Goal: Task Accomplishment & Management: Manage account settings

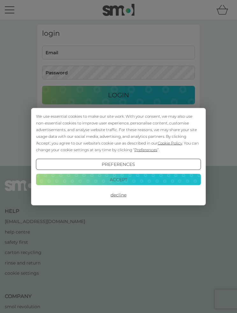
click at [160, 181] on button "Accept" at bounding box center [118, 179] width 165 height 11
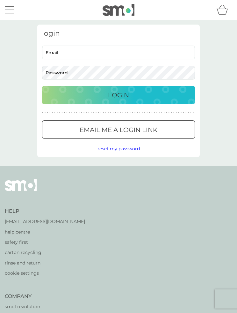
click at [164, 54] on input "Email" at bounding box center [118, 53] width 153 height 14
type input "[EMAIL_ADDRESS][DOMAIN_NAME]"
click at [136, 90] on div "Login" at bounding box center [118, 95] width 140 height 10
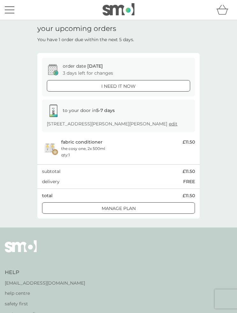
click at [93, 63] on span "12 Oct" at bounding box center [95, 66] width 16 height 6
click at [83, 67] on p "order date 12 Oct" at bounding box center [83, 65] width 40 height 7
click at [91, 149] on p "the cosy one, 2x 500ml" at bounding box center [83, 148] width 44 height 6
click at [98, 147] on p "the cosy one, 2x 500ml" at bounding box center [83, 148] width 44 height 6
click at [136, 205] on div "Manage plan" at bounding box center [118, 208] width 152 height 7
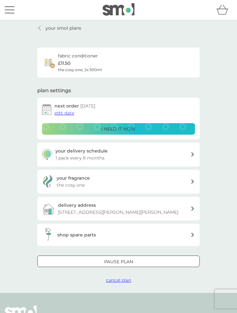
click at [185, 149] on div "your delivery schedule 1 pack every 8 months" at bounding box center [122, 154] width 135 height 14
select select "8"
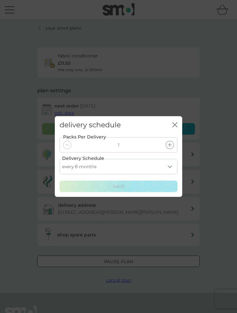
click at [171, 168] on select "every 1 month every 2 months every 3 months every 4 months every 5 months every…" at bounding box center [119, 166] width 118 height 15
click at [178, 126] on div "delivery schedule close" at bounding box center [118, 125] width 127 height 18
click at [175, 127] on icon "close" at bounding box center [174, 124] width 5 height 5
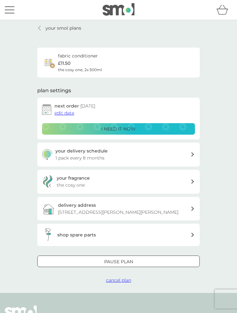
click at [155, 258] on div "Pause plan" at bounding box center [119, 261] width 162 height 7
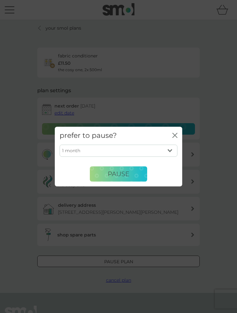
click at [172, 151] on select "1 month 2 months 3 months 4 months 5 months 6 months" at bounding box center [119, 150] width 118 height 12
click at [172, 154] on select "1 month 2 months 3 months 4 months 5 months 6 months" at bounding box center [119, 150] width 118 height 12
click at [177, 135] on div "close" at bounding box center [174, 135] width 5 height 8
click at [178, 136] on div "prefer to pause? close" at bounding box center [118, 136] width 127 height 18
click at [176, 137] on icon "close" at bounding box center [176, 135] width 2 height 4
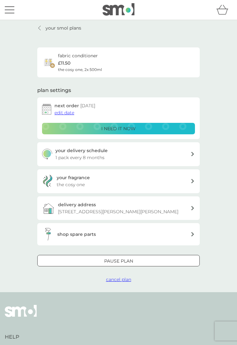
click at [120, 279] on span "cancel plan" at bounding box center [118, 280] width 25 height 6
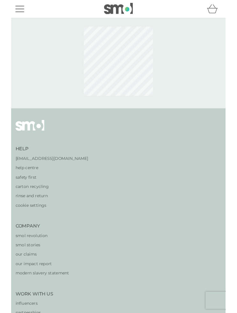
scroll to position [33, 0]
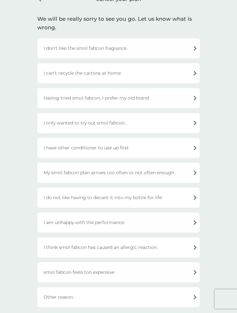
click at [196, 295] on div "Other reason." at bounding box center [118, 297] width 163 height 20
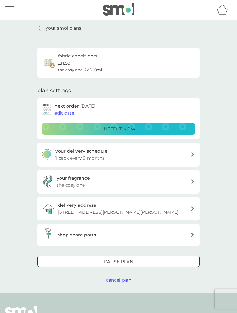
click at [126, 280] on span "cancel plan" at bounding box center [118, 280] width 25 height 6
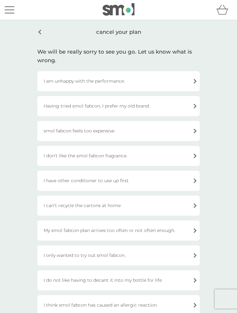
click at [192, 228] on div "My smol fabcon plan arrives too often or not often enough." at bounding box center [118, 230] width 163 height 20
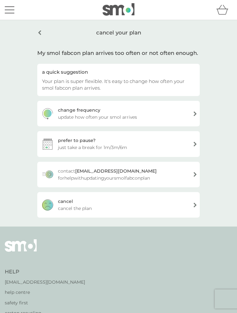
click at [187, 204] on div "cancel cancel the plan" at bounding box center [118, 204] width 163 height 25
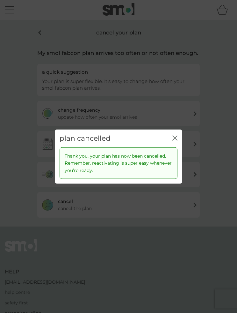
click at [177, 140] on icon "close" at bounding box center [174, 137] width 5 height 5
